Goal: Check status: Check status

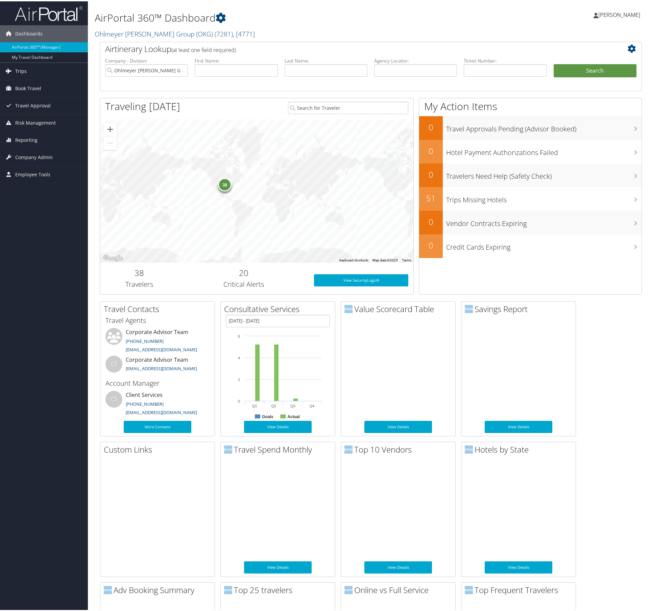
click at [23, 72] on span "Trips" at bounding box center [20, 70] width 11 height 17
click at [25, 95] on link "Current/Future Trips" at bounding box center [44, 94] width 88 height 10
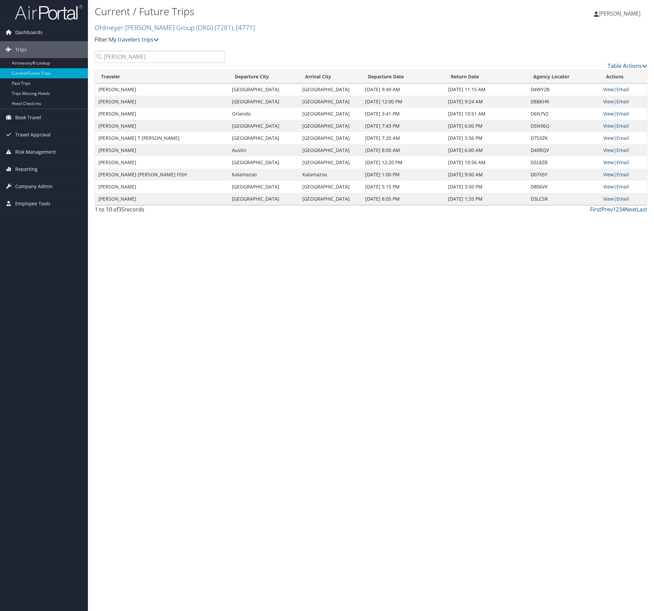
type input "Kusserow"
click at [295, 35] on div "Current / Future Trips Ohlmeyer [PERSON_NAME] Group (OKG) ( 7281 ) , [ 4771 ] F…" at bounding box center [279, 24] width 368 height 40
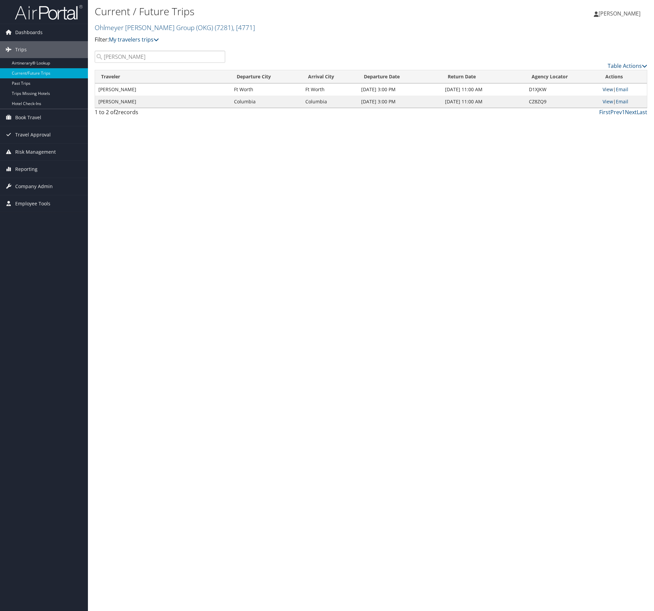
click at [605, 89] on link "View" at bounding box center [607, 89] width 10 height 6
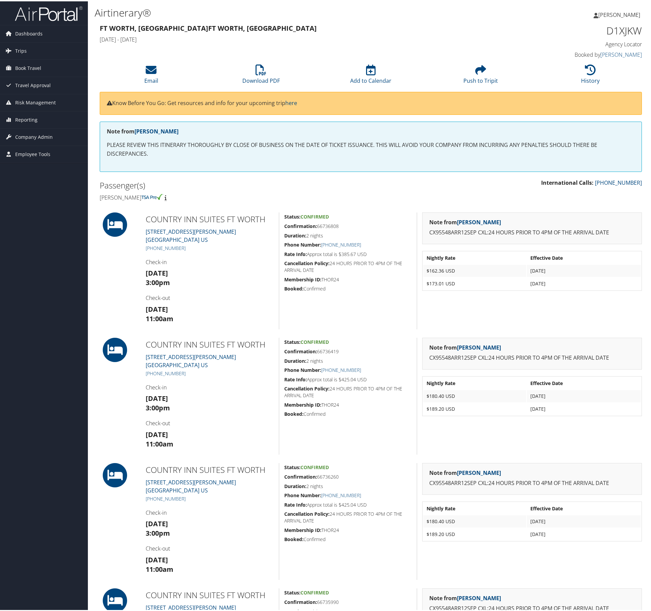
click at [340, 225] on h5 "Confirmation: 66736808" at bounding box center [348, 225] width 128 height 7
drag, startPoint x: 339, startPoint y: 223, endPoint x: 318, endPoint y: 224, distance: 21.7
click at [318, 224] on h5 "Confirmation: 66736808" at bounding box center [348, 225] width 128 height 7
copy h5 "66736808"
drag, startPoint x: 340, startPoint y: 348, endPoint x: 317, endPoint y: 350, distance: 23.4
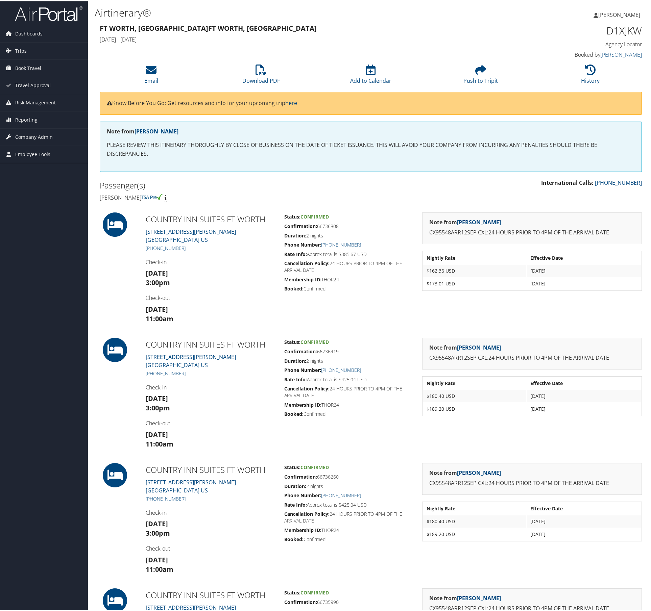
click at [317, 350] on h5 "Confirmation: 66736419" at bounding box center [348, 350] width 128 height 7
copy h5 "66736419"
drag, startPoint x: 340, startPoint y: 473, endPoint x: 317, endPoint y: 474, distance: 22.7
click at [317, 474] on h5 "Confirmation: 66736260" at bounding box center [348, 476] width 128 height 7
copy h5 "66736260"
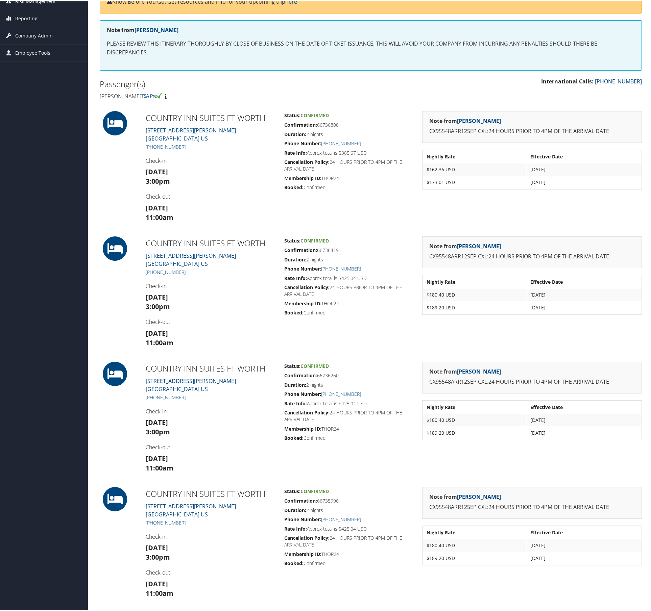
scroll to position [102, 0]
drag, startPoint x: 340, startPoint y: 496, endPoint x: 318, endPoint y: 499, distance: 21.9
click at [318, 499] on h5 "Confirmation: 66735990" at bounding box center [348, 499] width 128 height 7
copy h5 "66735990"
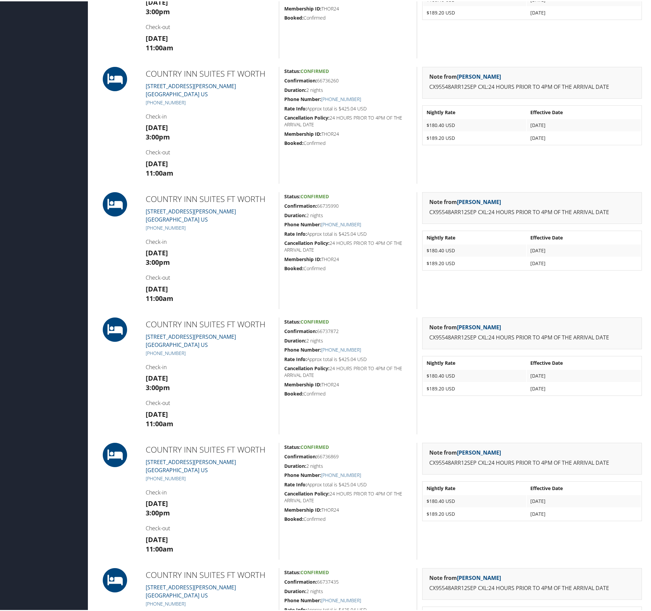
scroll to position [398, 0]
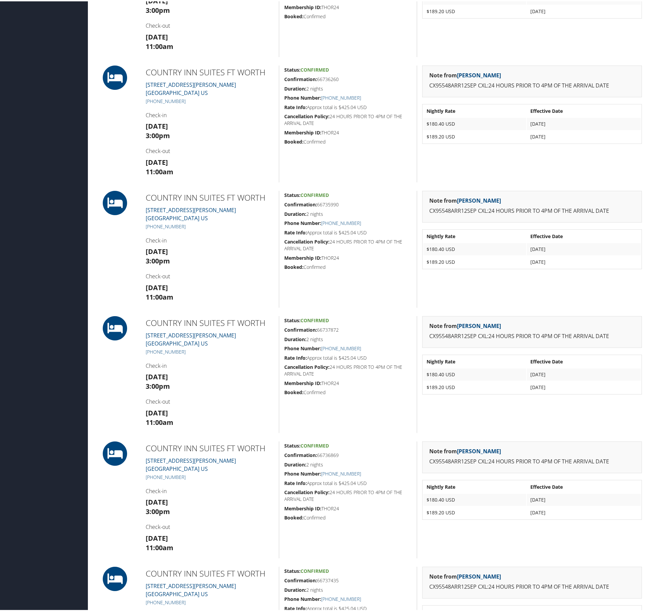
drag, startPoint x: 342, startPoint y: 327, endPoint x: 318, endPoint y: 328, distance: 23.4
click at [318, 328] on h5 "Confirmation: 66737872" at bounding box center [348, 329] width 128 height 7
copy h5 "66737872"
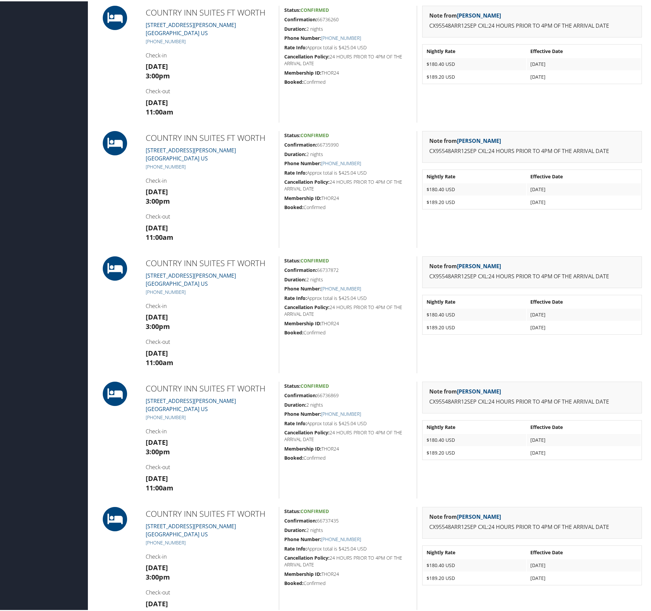
scroll to position [458, 0]
click at [346, 395] on h5 "Confirmation: 66736869" at bounding box center [348, 394] width 128 height 7
drag, startPoint x: 343, startPoint y: 392, endPoint x: 320, endPoint y: 392, distance: 23.0
click at [320, 392] on h5 "Confirmation: 66736869" at bounding box center [348, 394] width 128 height 7
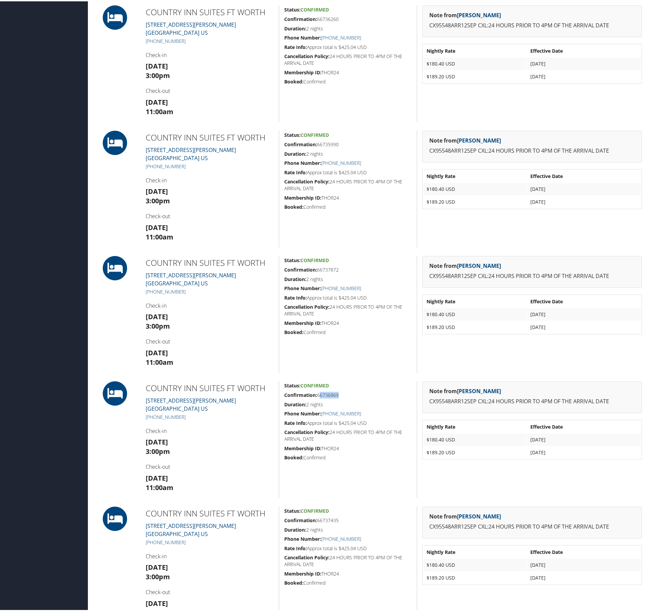
copy div "66736869"
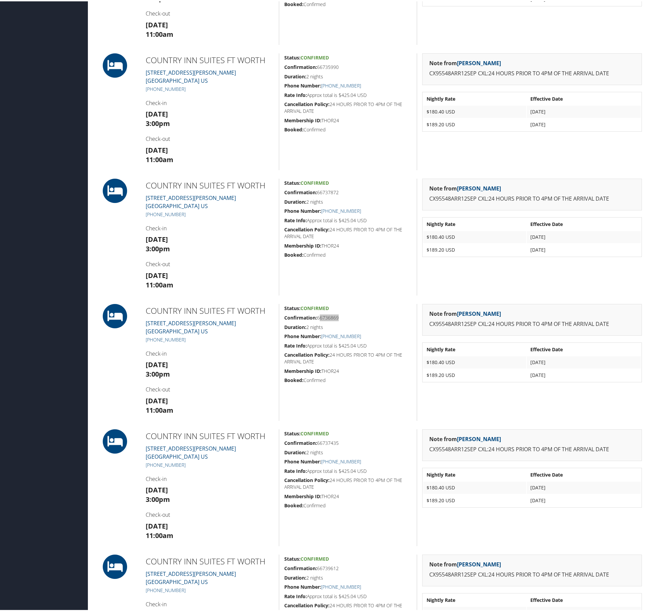
scroll to position [542, 0]
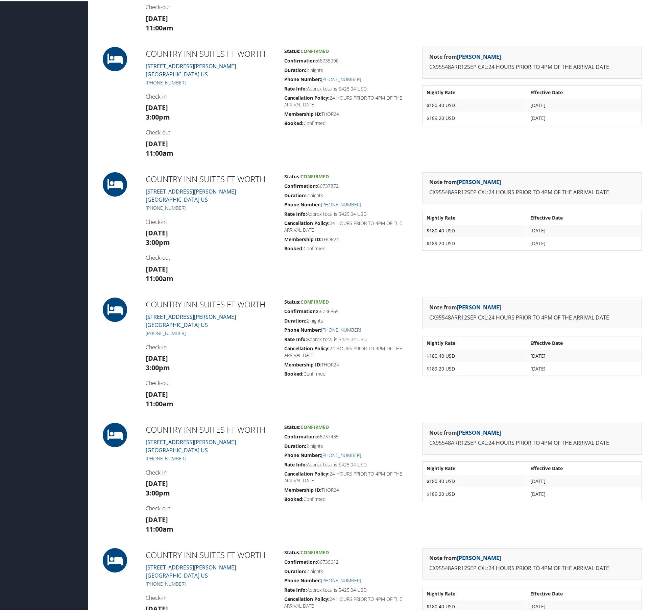
click at [340, 435] on h5 "Confirmation: 66737435" at bounding box center [348, 435] width 128 height 7
drag, startPoint x: 341, startPoint y: 434, endPoint x: 317, endPoint y: 435, distance: 23.7
click at [317, 435] on h5 "Confirmation: 66737435" at bounding box center [348, 435] width 128 height 7
copy h5 "66737435"
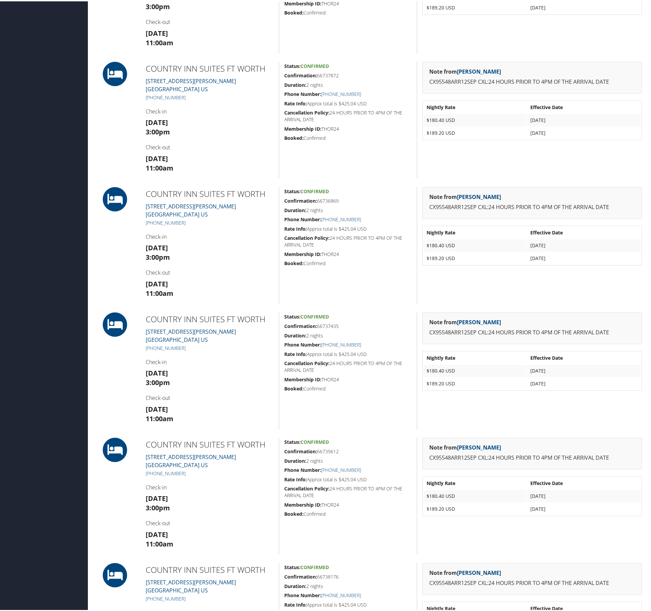
scroll to position [653, 0]
drag, startPoint x: 339, startPoint y: 449, endPoint x: 316, endPoint y: 450, distance: 22.7
click at [316, 450] on h5 "Confirmation: 66739612" at bounding box center [348, 450] width 128 height 7
drag, startPoint x: 340, startPoint y: 449, endPoint x: 318, endPoint y: 450, distance: 21.6
click at [318, 450] on h5 "Confirmation: 66739612" at bounding box center [348, 450] width 128 height 7
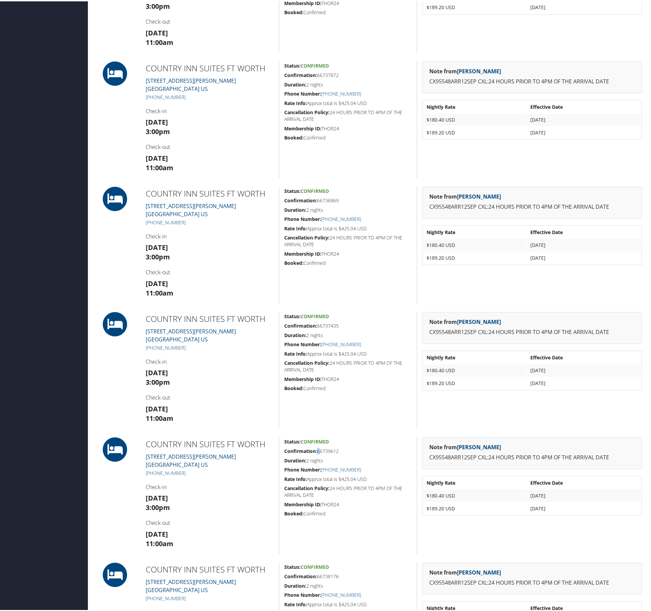
copy h5 "66739612"
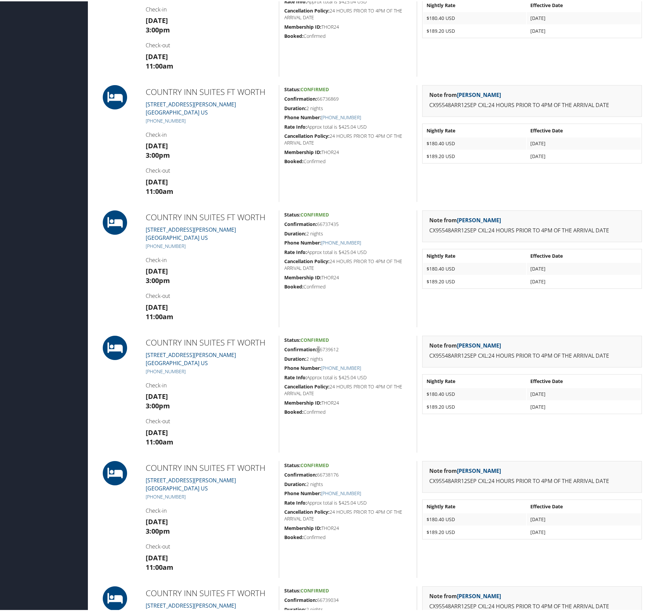
scroll to position [756, 0]
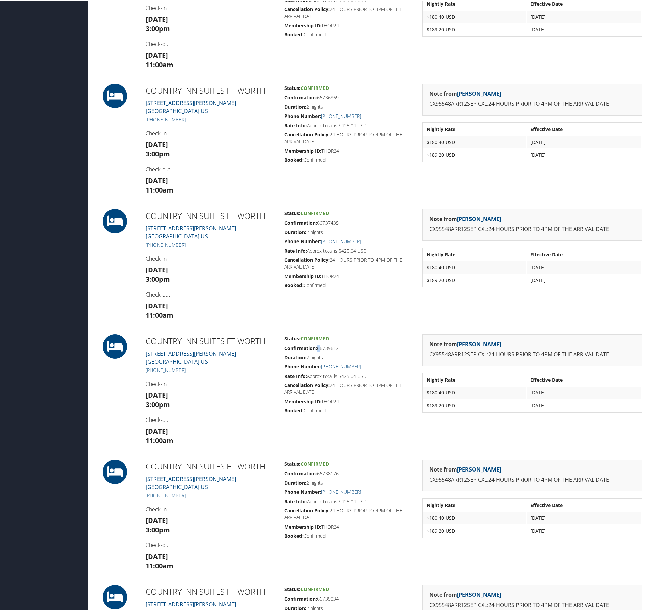
drag, startPoint x: 339, startPoint y: 472, endPoint x: 318, endPoint y: 472, distance: 21.0
click at [318, 472] on h5 "Confirmation: 66738176" at bounding box center [348, 472] width 128 height 7
copy h5 "66738176"
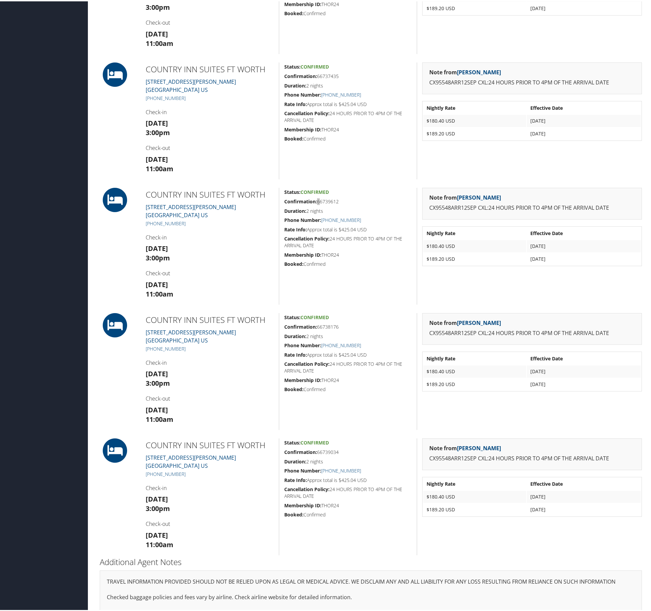
scroll to position [908, 0]
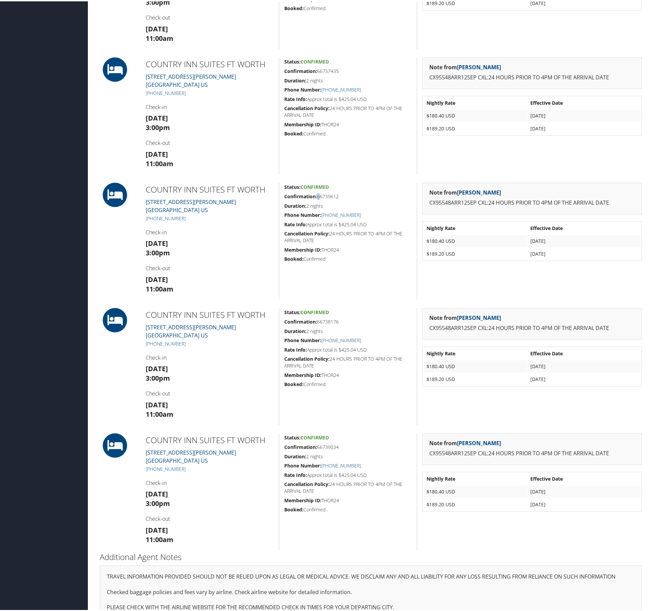
drag, startPoint x: 340, startPoint y: 444, endPoint x: 318, endPoint y: 445, distance: 22.7
click at [318, 445] on h5 "Confirmation: 66739034" at bounding box center [348, 446] width 128 height 7
copy h5 "66739034"
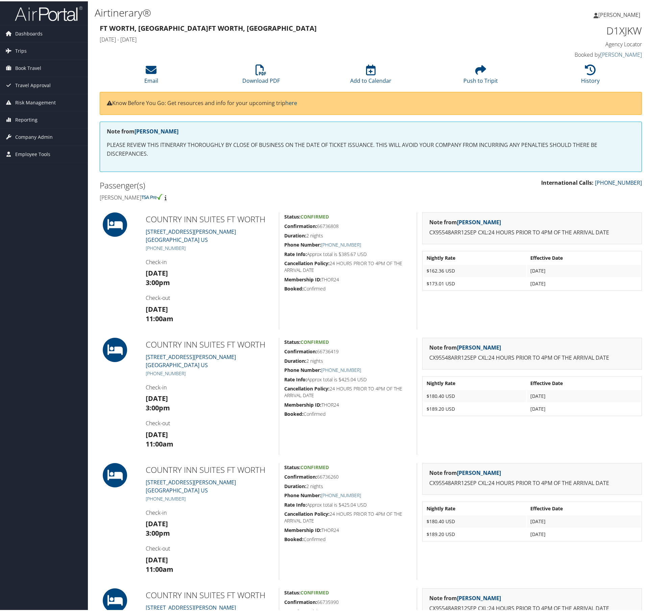
scroll to position [0, 0]
click at [20, 49] on span "Trips" at bounding box center [20, 49] width 11 height 17
click at [23, 73] on link "Current/Future Trips" at bounding box center [44, 73] width 88 height 10
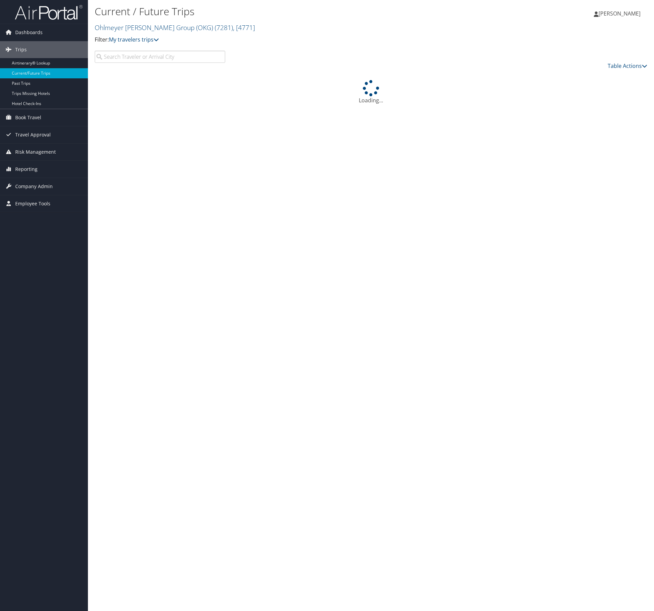
click at [161, 60] on input "search" at bounding box center [160, 57] width 130 height 12
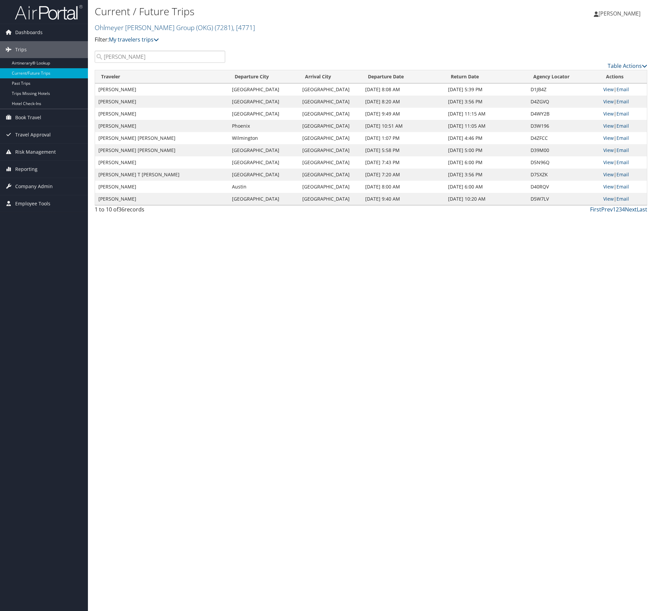
click at [272, 40] on p "Filter: My travelers trips" at bounding box center [279, 39] width 368 height 9
click at [268, 41] on p "Filter: My travelers trips" at bounding box center [279, 39] width 368 height 9
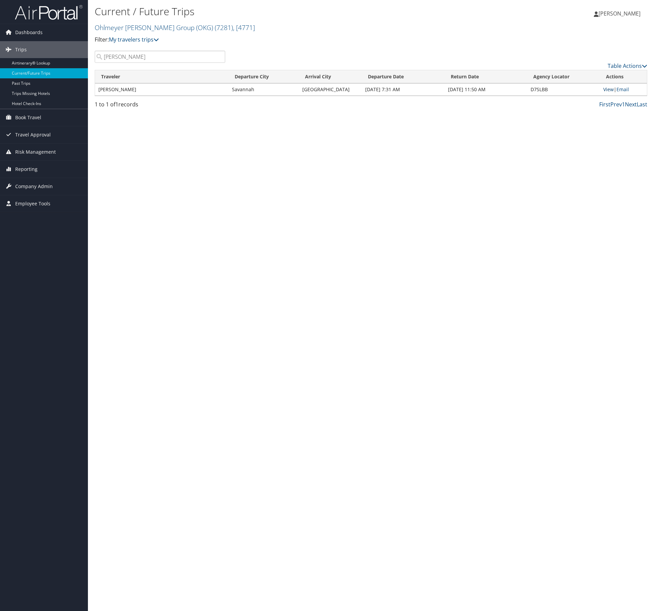
click at [605, 90] on link "View" at bounding box center [608, 89] width 10 height 6
click at [131, 59] on input "wilson" at bounding box center [160, 57] width 130 height 12
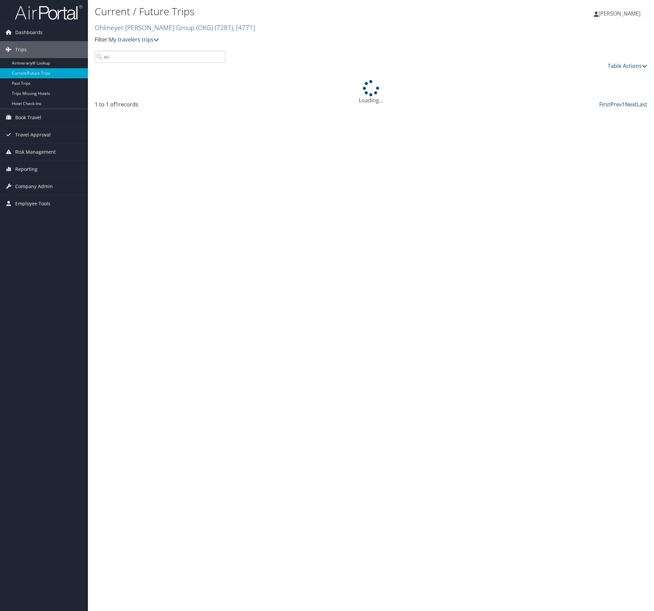
type input "w"
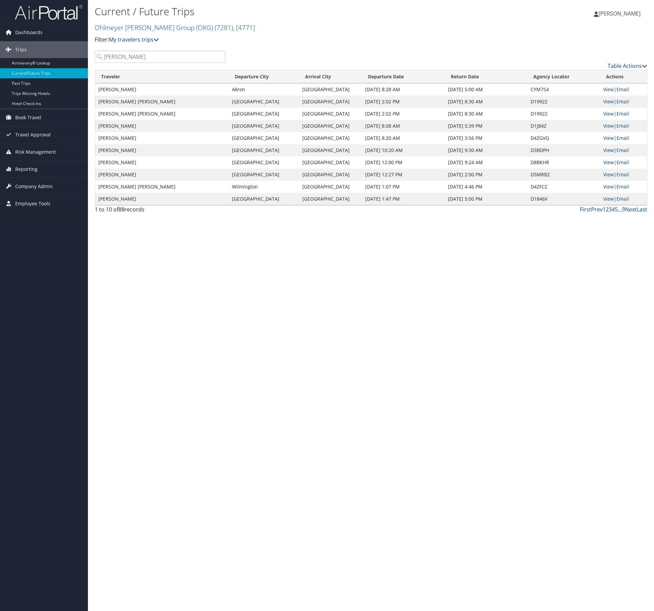
click at [258, 48] on div "Current / Future Trips Ohlmeyer Kusserow Group (OKG) ( 7281 ) , [ 4771 ] Filter…" at bounding box center [279, 26] width 368 height 47
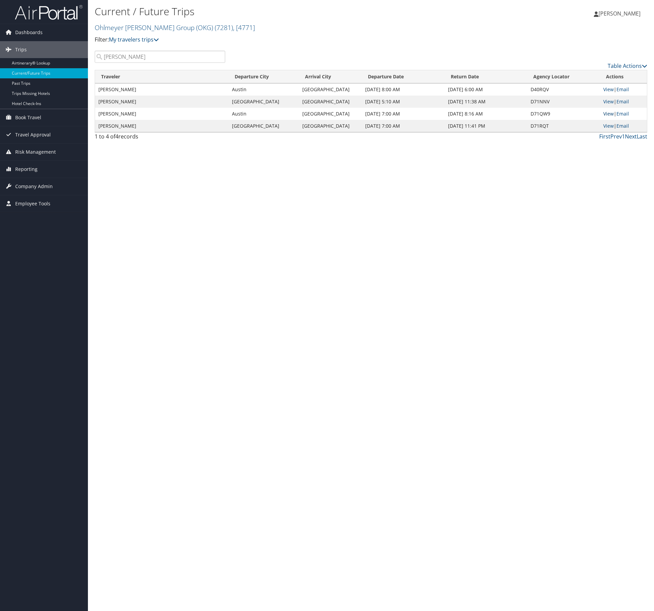
click at [608, 114] on link "View" at bounding box center [608, 114] width 10 height 6
click at [122, 57] on input "Noffke" at bounding box center [160, 57] width 130 height 12
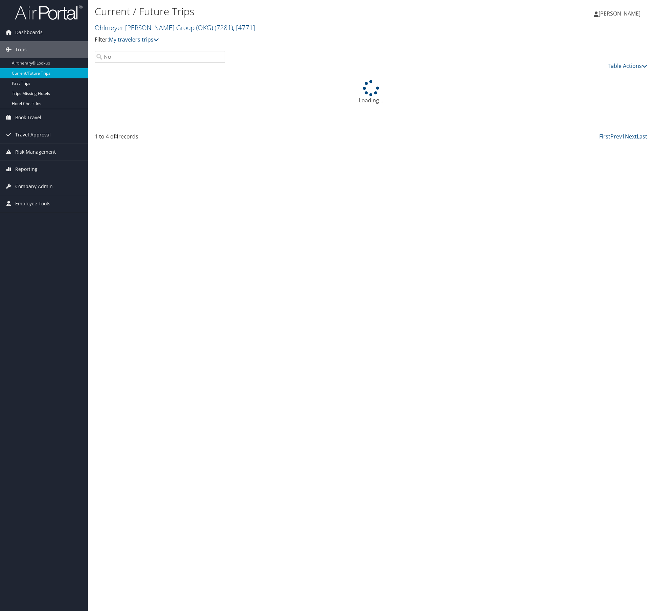
type input "N"
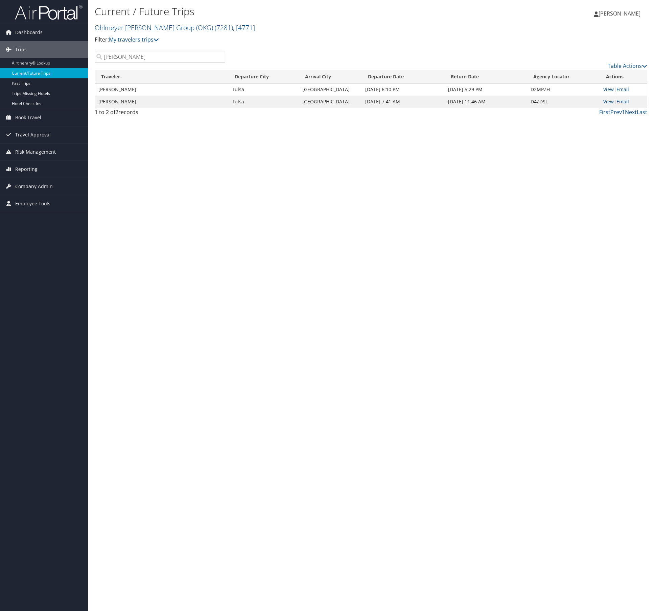
click at [261, 23] on h2 "Ohlmeyer Kusserow Group (OKG) ( 7281 ) , [ 4771 ]" at bounding box center [279, 26] width 368 height 11
click at [607, 101] on link "View" at bounding box center [608, 101] width 10 height 6
click at [135, 57] on input "Heaberlin" at bounding box center [160, 57] width 130 height 12
drag, startPoint x: 135, startPoint y: 57, endPoint x: 88, endPoint y: 57, distance: 47.7
click at [88, 57] on div "Current / Future Trips Ohlmeyer Kusserow Group (OKG) ( 7281 ) , [ 4771 ] Filter…" at bounding box center [371, 305] width 566 height 611
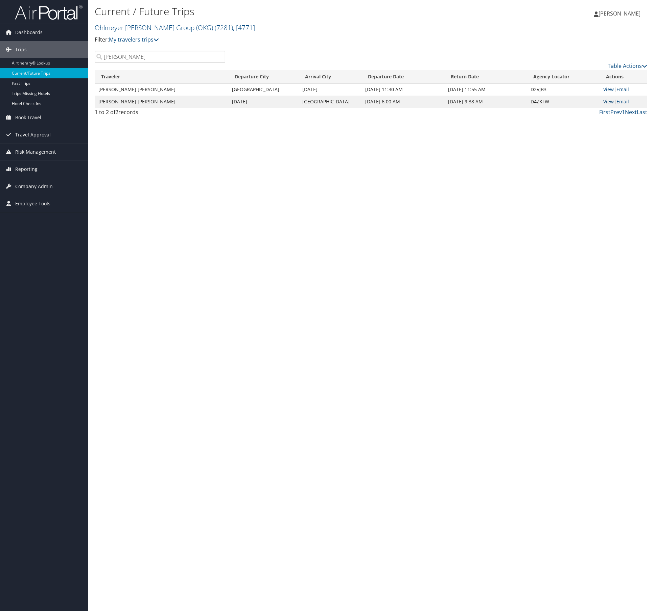
click at [608, 101] on link "View" at bounding box center [608, 101] width 10 height 6
click at [179, 59] on input "Juan" at bounding box center [160, 57] width 130 height 12
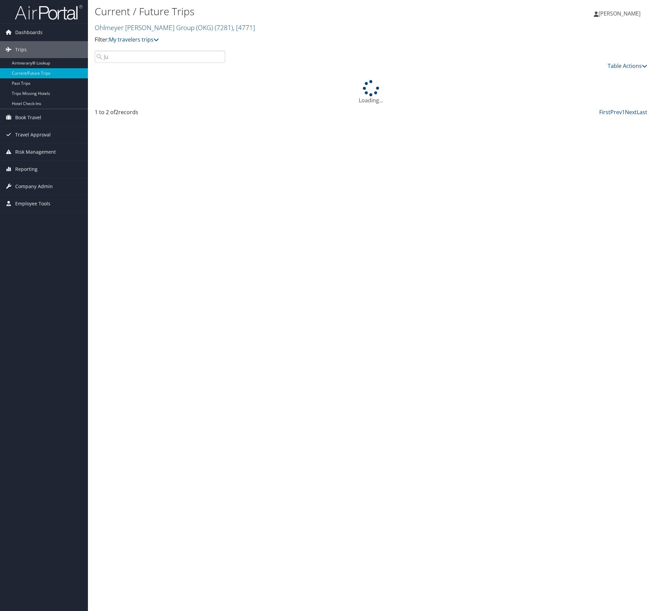
type input "J"
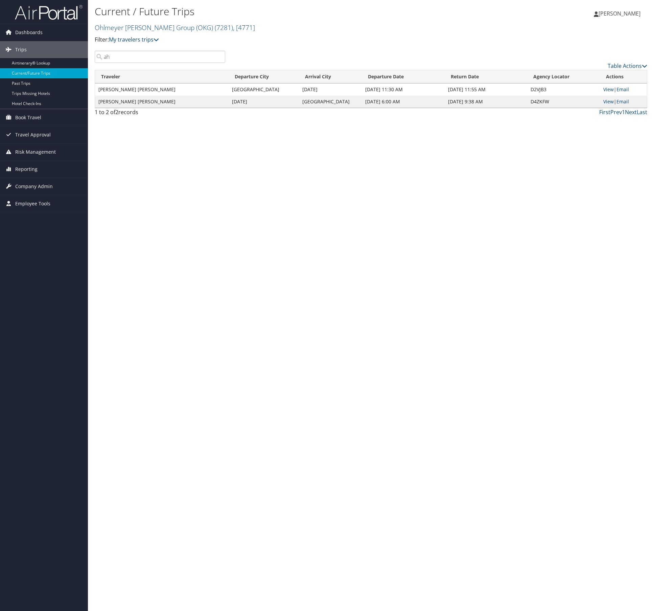
type input "a"
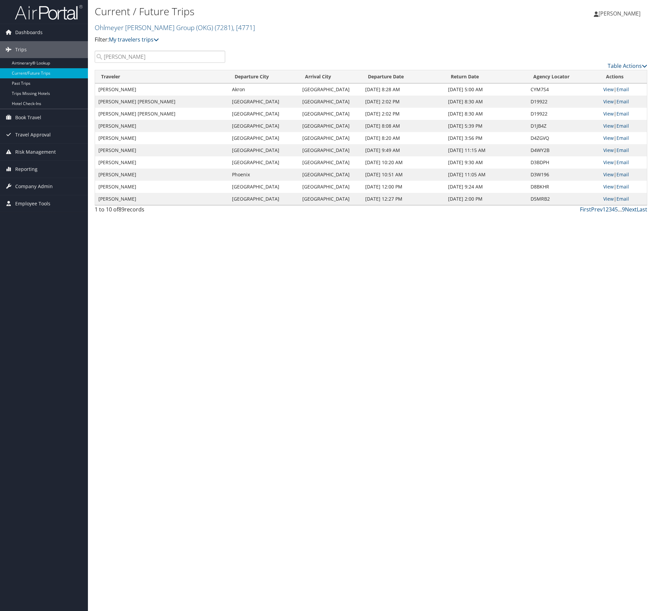
click at [333, 33] on div "Current / Future Trips Ohlmeyer Kusserow Group (OKG) ( 7281 ) , [ 4771 ] Filter…" at bounding box center [279, 24] width 368 height 40
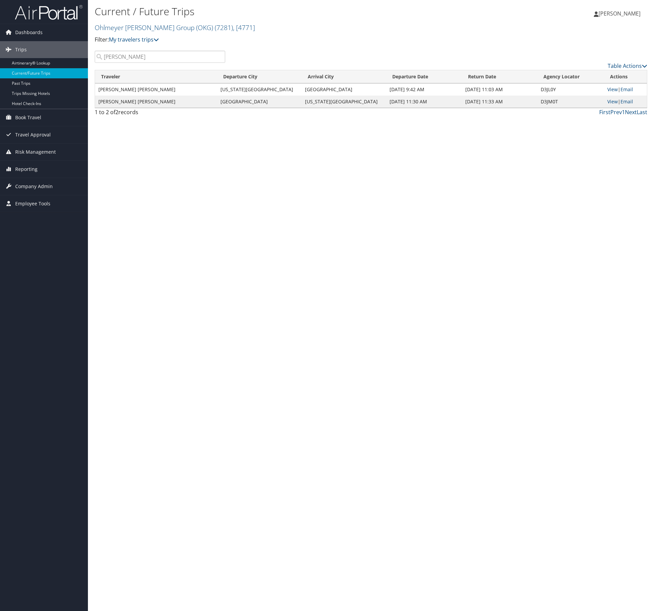
click at [161, 57] on input "hayes" at bounding box center [160, 57] width 130 height 12
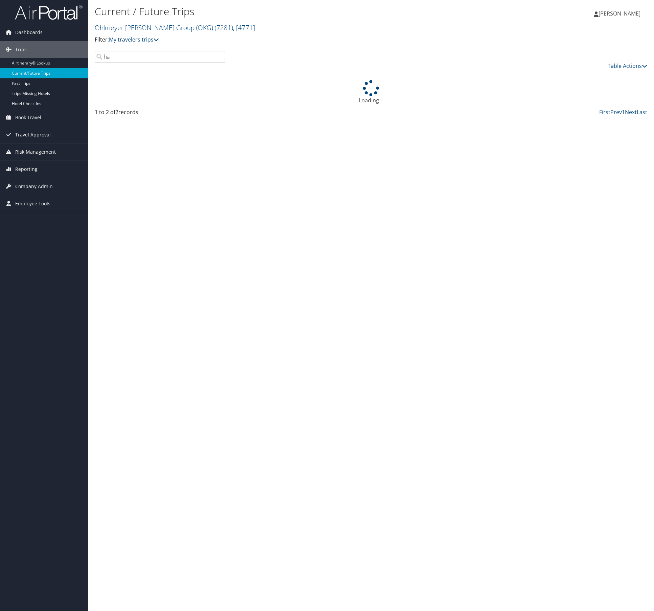
type input "h"
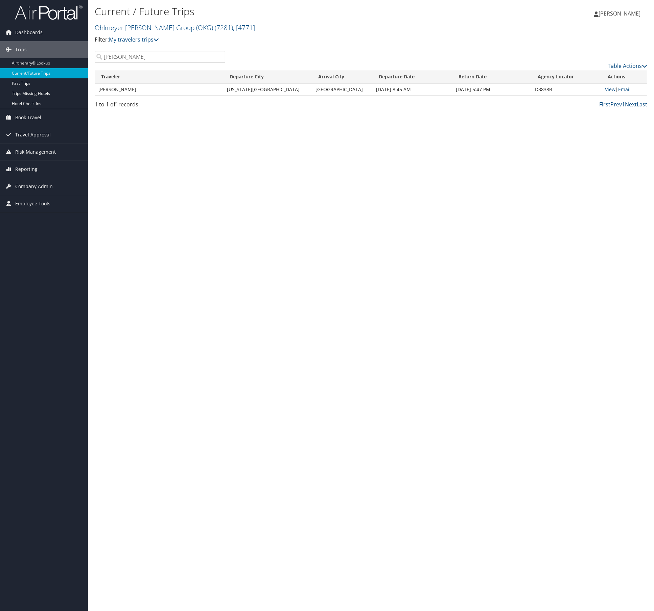
type input "Tuttle"
click at [295, 46] on div "Current / Future Trips Ohlmeyer Kusserow Group (OKG) ( 7281 ) , [ 4771 ] Filter…" at bounding box center [279, 26] width 368 height 47
click at [132, 55] on input "Tuttle" at bounding box center [160, 57] width 130 height 12
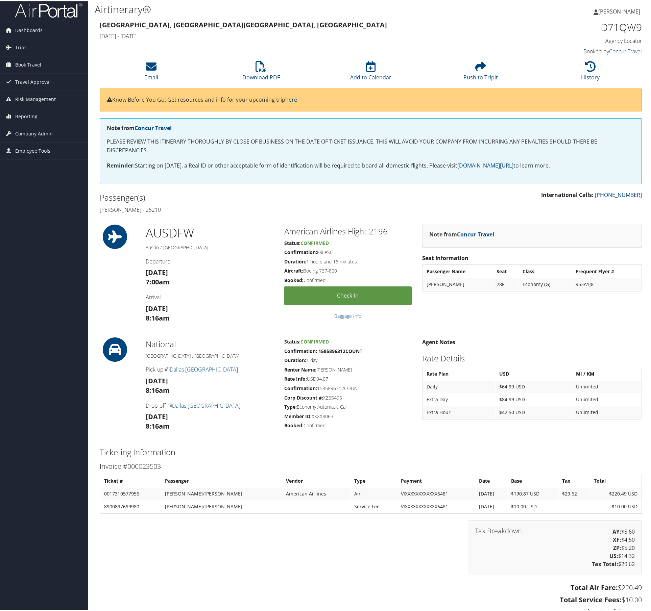
scroll to position [5, 0]
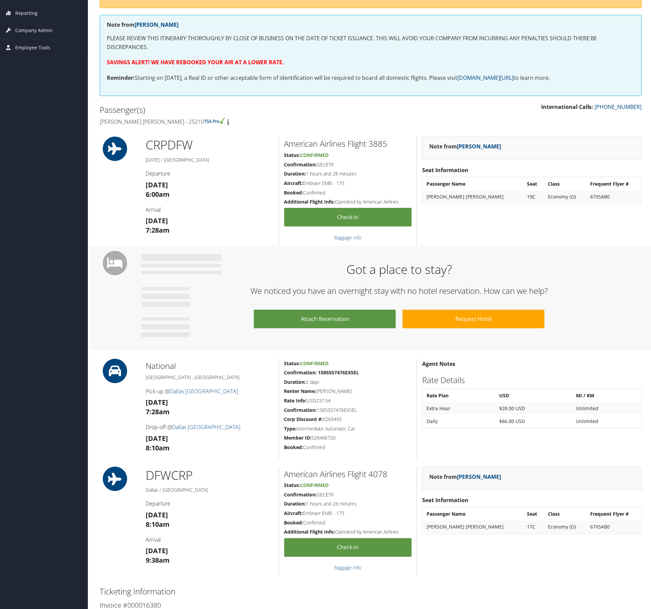
scroll to position [49, 0]
